Goal: Task Accomplishment & Management: Manage account settings

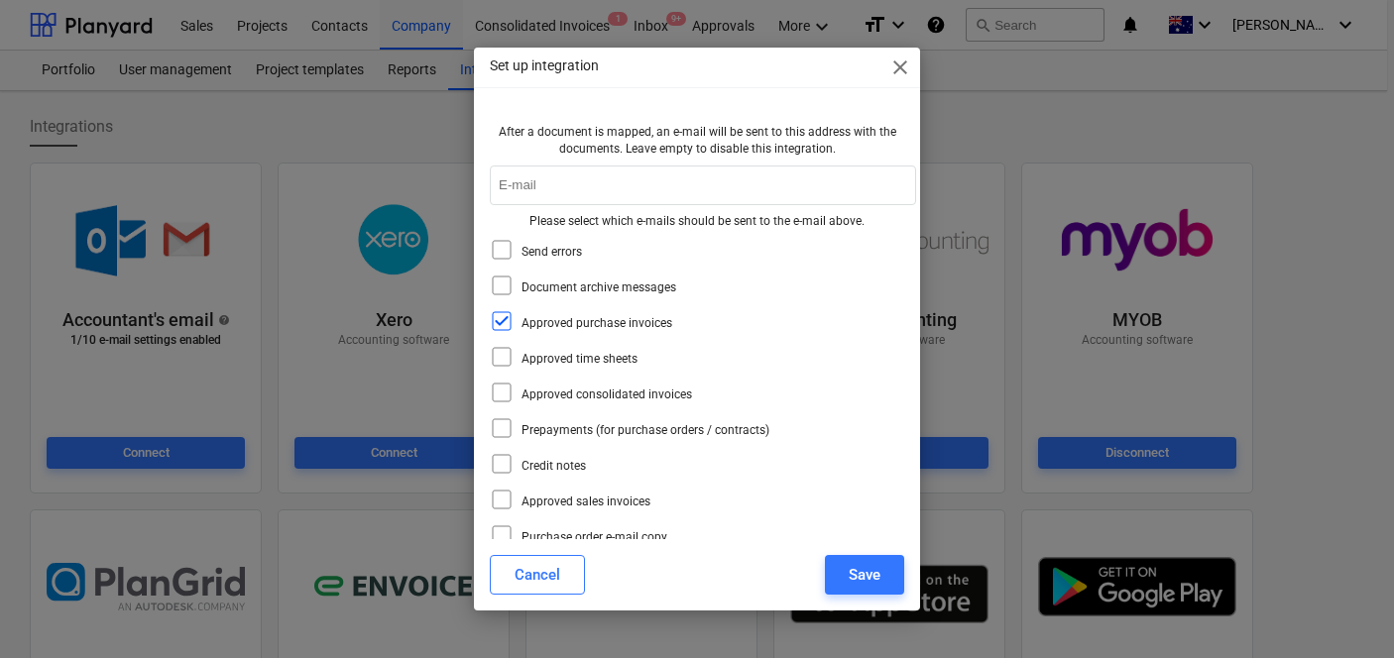
scroll to position [88, 0]
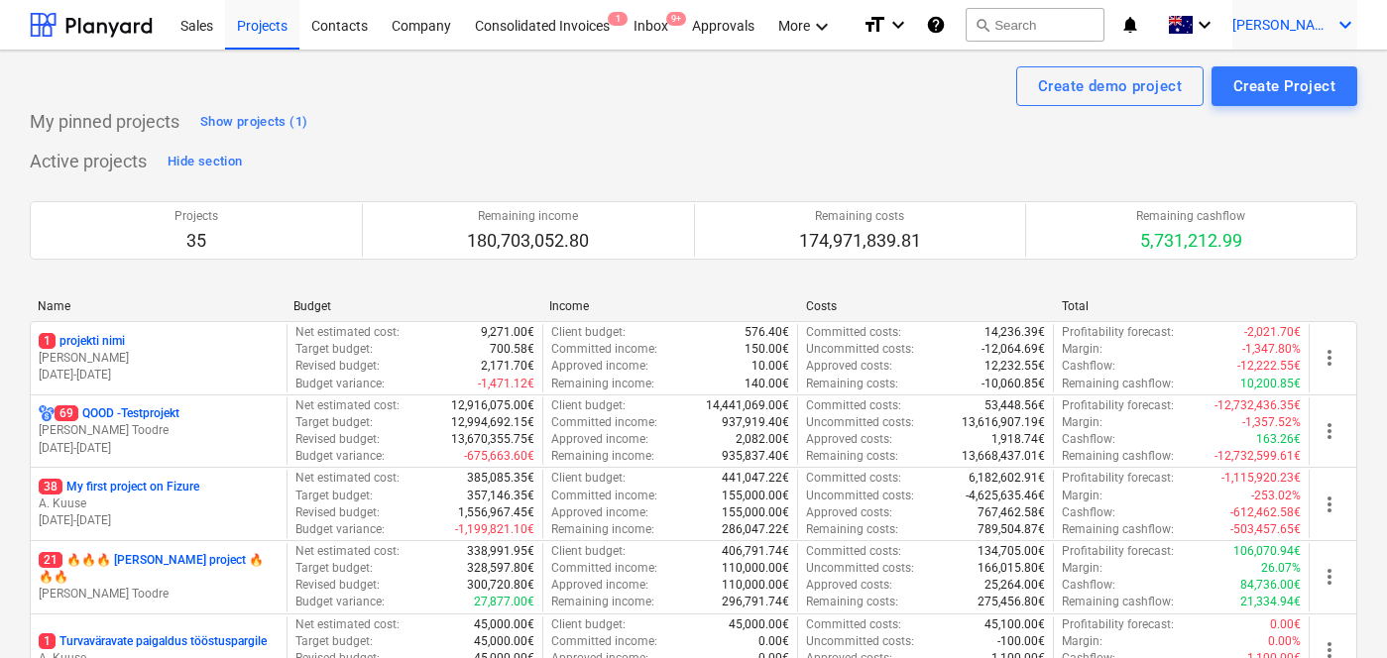
click at [1333, 25] on div "[PERSON_NAME] keyboard_arrow_down" at bounding box center [1295, 25] width 125 height 50
click at [1261, 120] on div "Log out" at bounding box center [1298, 109] width 119 height 32
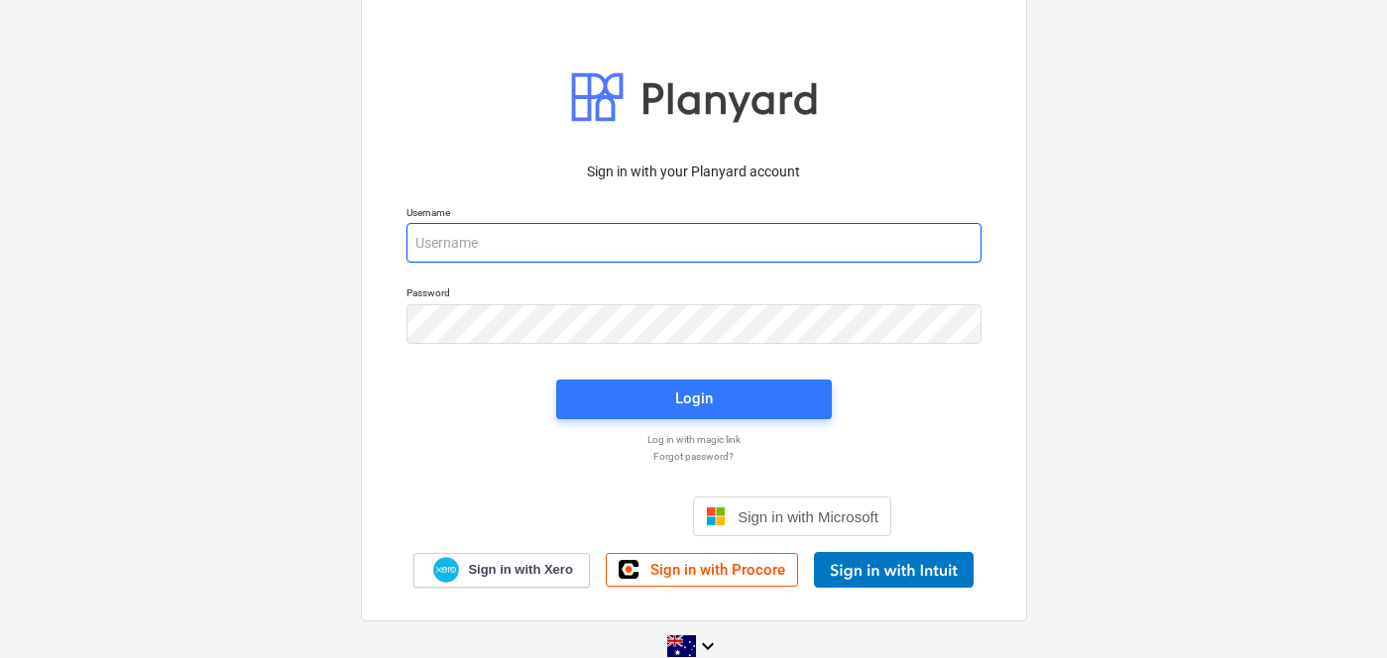
click at [565, 262] on input "email" at bounding box center [694, 243] width 575 height 40
type input "[PERSON_NAME][EMAIL_ADDRESS][DOMAIN_NAME]"
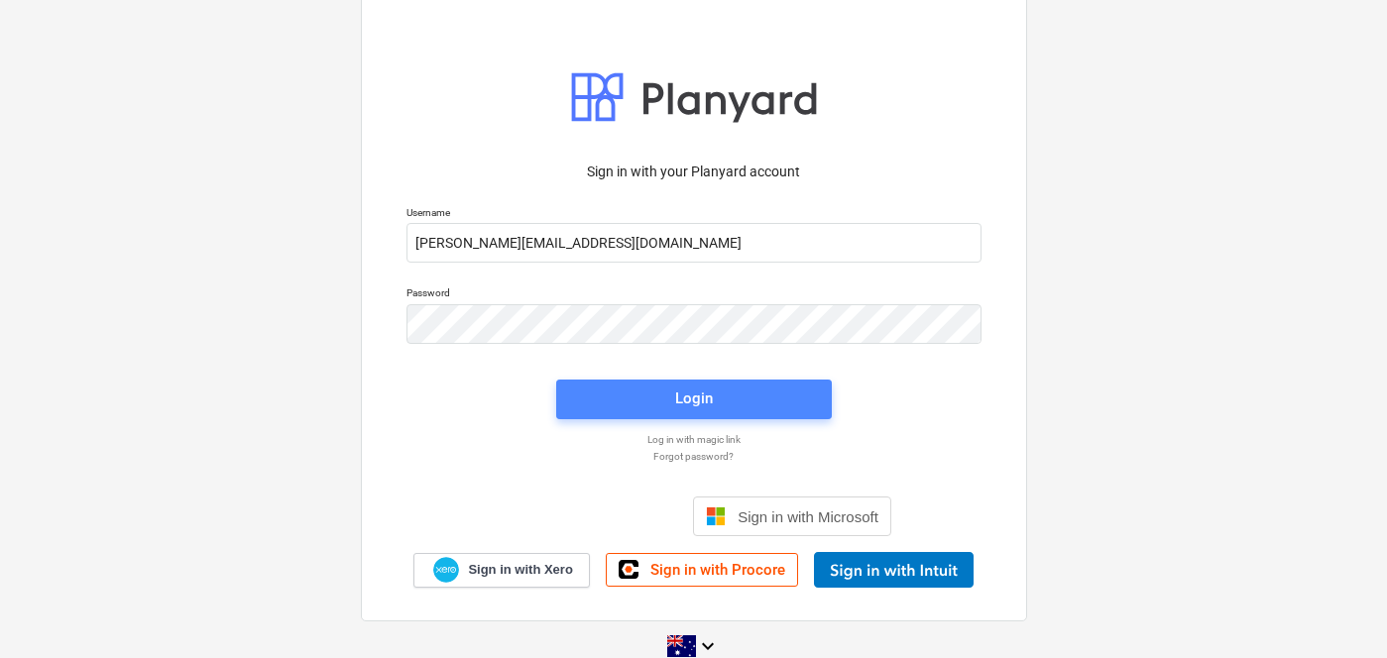
click at [589, 382] on button "Login" at bounding box center [694, 400] width 276 height 40
